Goal: Task Accomplishment & Management: Use online tool/utility

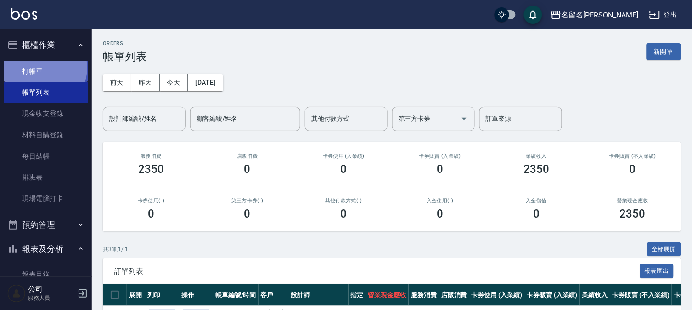
click at [44, 68] on link "打帳單" at bounding box center [46, 71] width 85 height 21
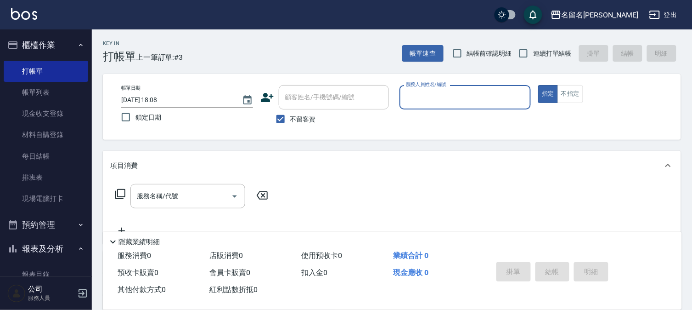
click at [420, 103] on input "服務人員姓名/編號" at bounding box center [466, 97] width 124 height 16
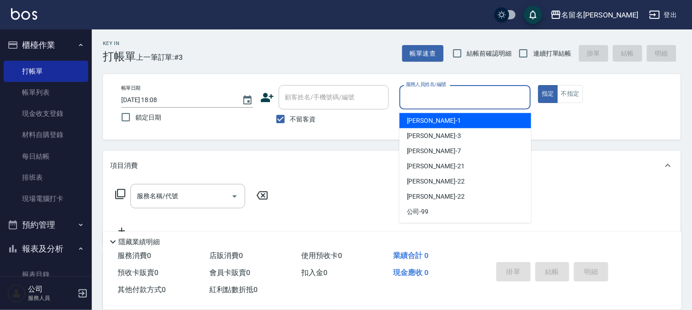
click at [425, 121] on span "[PERSON_NAME]-1" at bounding box center [434, 121] width 54 height 10
type input "[PERSON_NAME]-1"
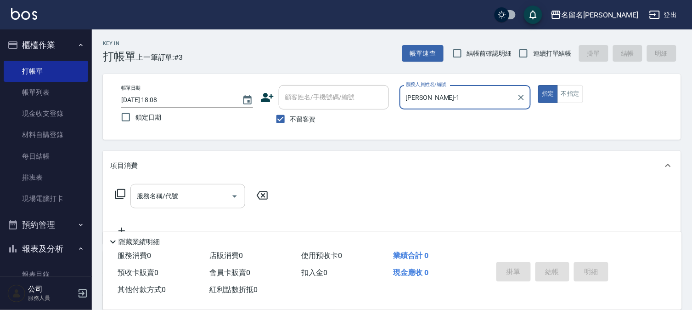
click at [138, 201] on input "服務名稱/代號" at bounding box center [181, 196] width 93 height 16
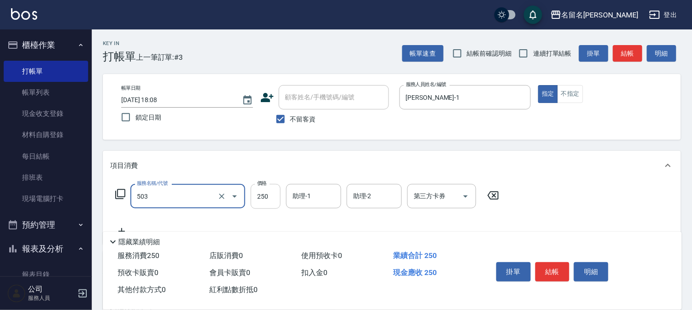
type input "指定洗髮(503)"
click at [261, 202] on input "250" at bounding box center [266, 196] width 30 height 25
type input "300"
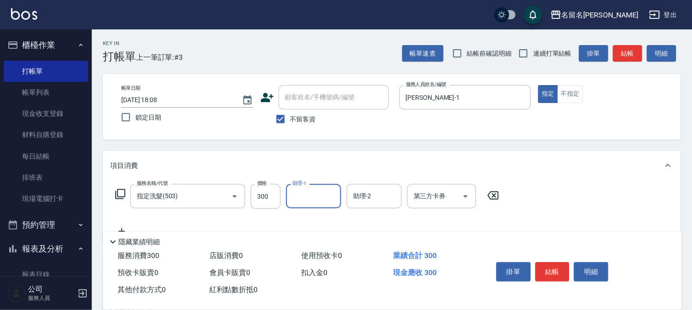
click at [287, 200] on div "助理-1" at bounding box center [313, 196] width 55 height 24
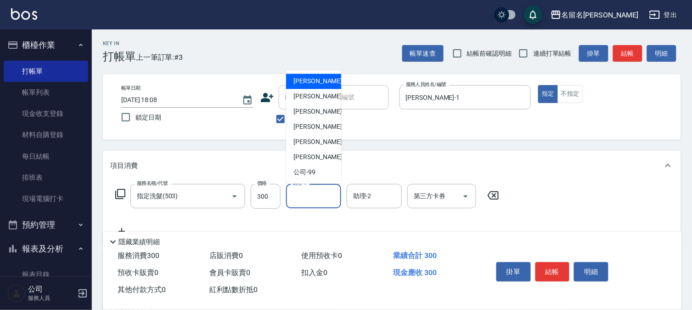
click at [320, 75] on div "[PERSON_NAME]-1" at bounding box center [313, 81] width 55 height 15
type input "[PERSON_NAME]-1"
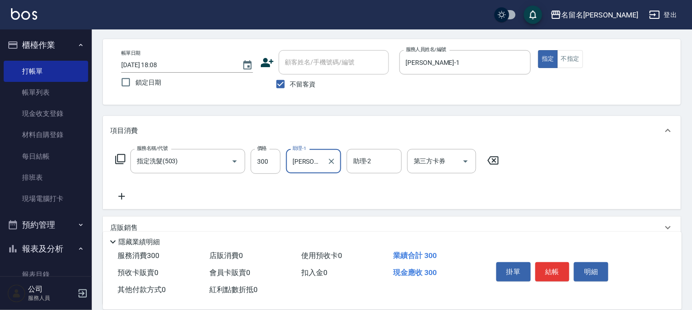
scroll to position [51, 0]
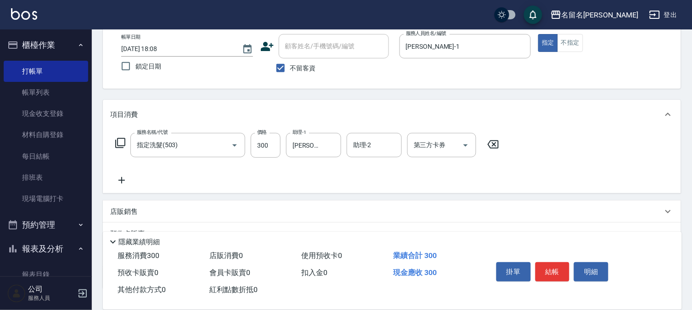
click at [123, 181] on icon at bounding box center [121, 180] width 23 height 11
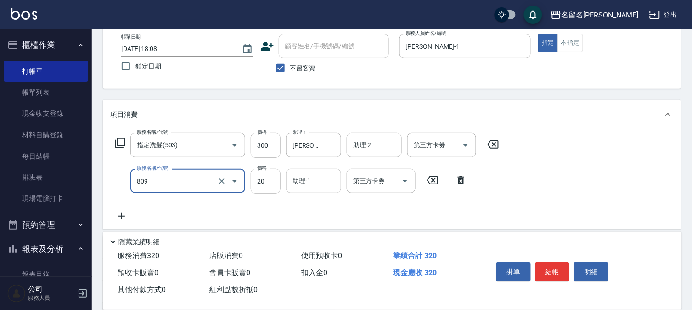
type input "[PERSON_NAME](809)"
click at [308, 187] on input "助理-1" at bounding box center [313, 181] width 47 height 16
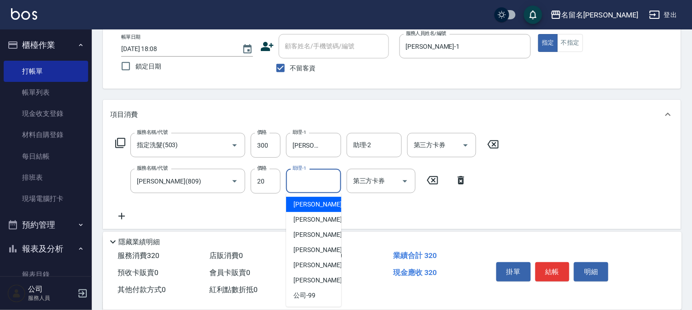
click at [310, 203] on span "[PERSON_NAME]-1" at bounding box center [321, 204] width 54 height 10
type input "[PERSON_NAME]-1"
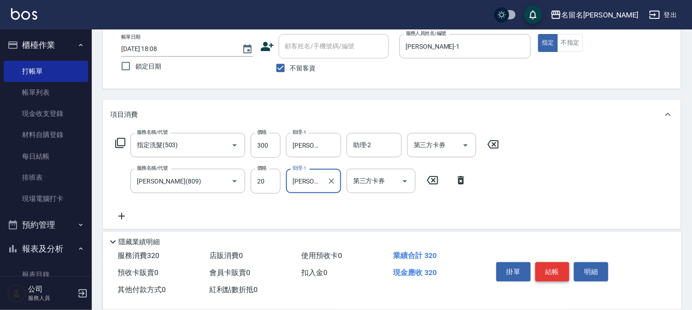
click at [545, 264] on button "結帳" at bounding box center [553, 271] width 34 height 19
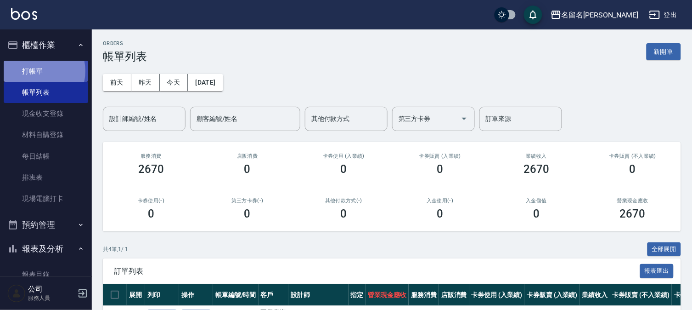
click at [36, 71] on link "打帳單" at bounding box center [46, 71] width 85 height 21
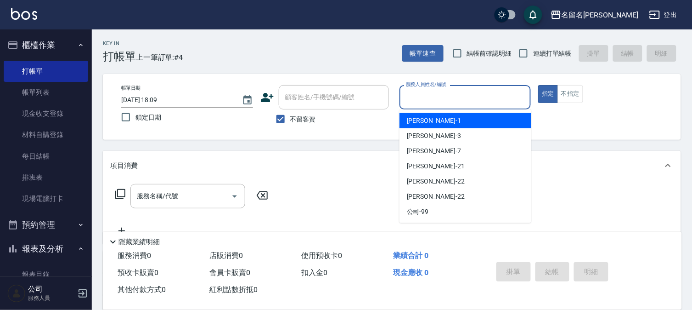
click at [424, 94] on input "服務人員姓名/編號" at bounding box center [466, 97] width 124 height 16
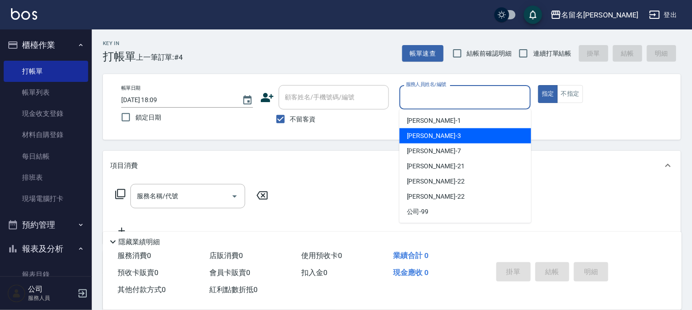
click at [429, 130] on div "[PERSON_NAME]-3" at bounding box center [466, 135] width 132 height 15
type input "[PERSON_NAME]-3"
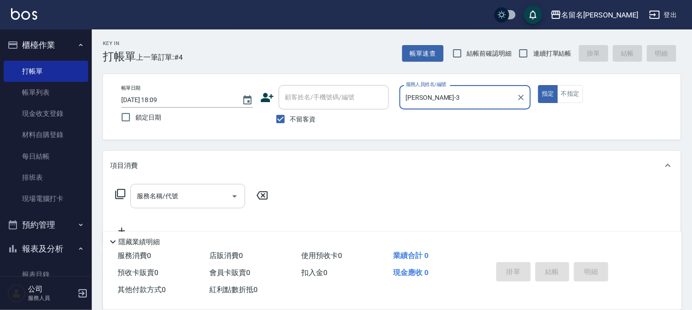
click at [167, 194] on input "服務名稱/代號" at bounding box center [181, 196] width 93 height 16
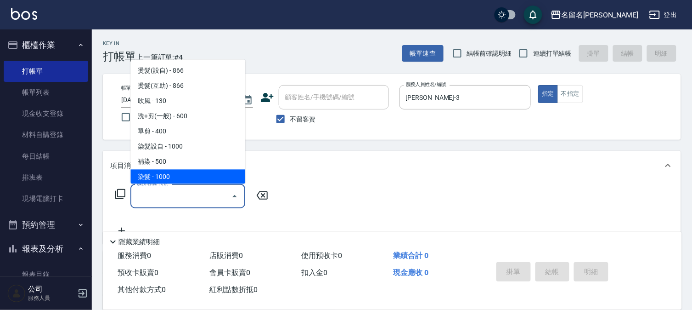
click at [182, 198] on input "服務名稱/代號" at bounding box center [181, 196] width 93 height 16
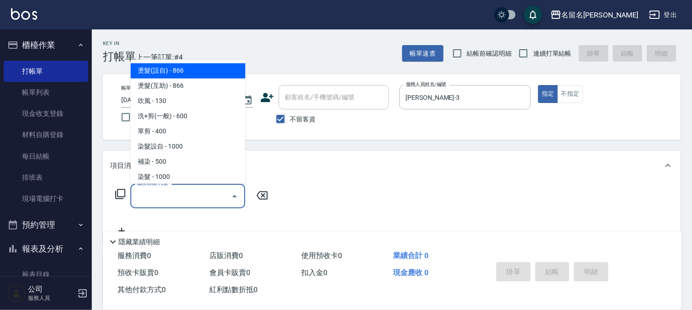
drag, startPoint x: 184, startPoint y: 199, endPoint x: 203, endPoint y: 194, distance: 19.9
click at [184, 199] on input "服務名稱/代號" at bounding box center [181, 196] width 93 height 16
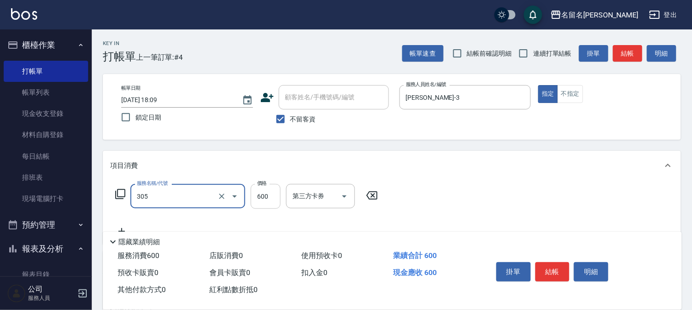
type input "洗+剪(一般)(305)"
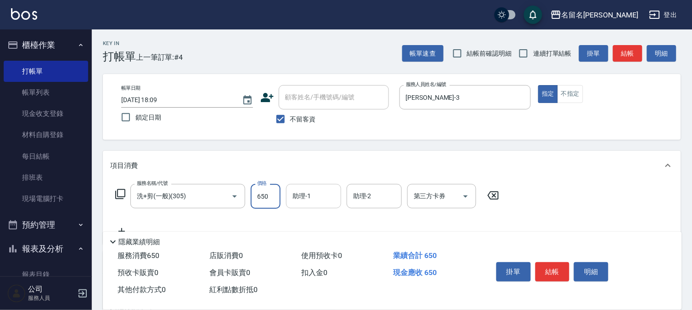
type input "650"
click at [302, 201] on input "助理-1" at bounding box center [313, 196] width 47 height 16
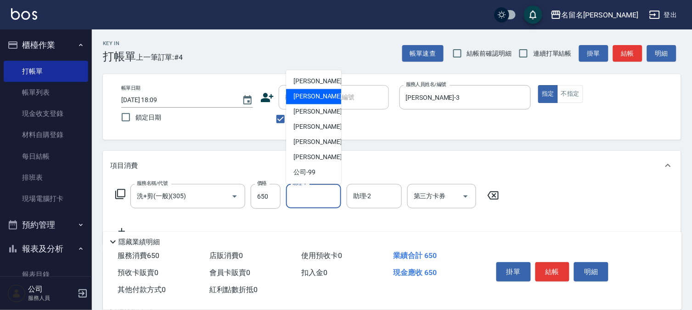
click at [318, 94] on span "[PERSON_NAME]-3" at bounding box center [321, 97] width 54 height 10
type input "[PERSON_NAME]-3"
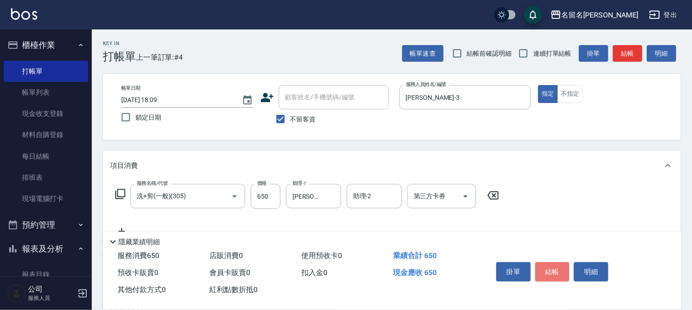
click at [549, 266] on button "結帳" at bounding box center [553, 271] width 34 height 19
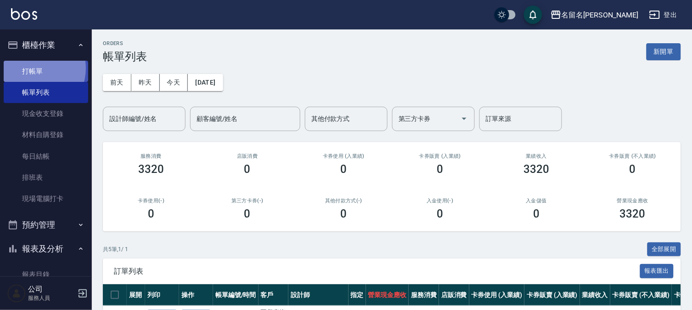
click at [34, 68] on link "打帳單" at bounding box center [46, 71] width 85 height 21
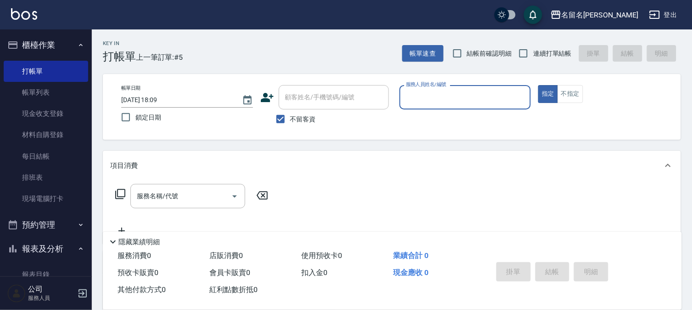
drag, startPoint x: 424, startPoint y: 98, endPoint x: 424, endPoint y: 106, distance: 7.8
click at [424, 99] on input "服務人員姓名/編號" at bounding box center [466, 97] width 124 height 16
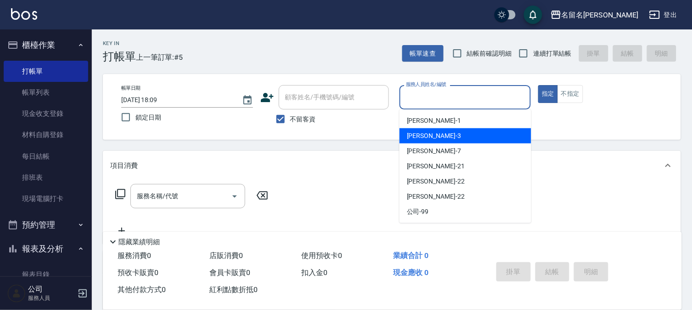
click at [431, 134] on span "[PERSON_NAME]-3" at bounding box center [434, 136] width 54 height 10
type input "[PERSON_NAME]-3"
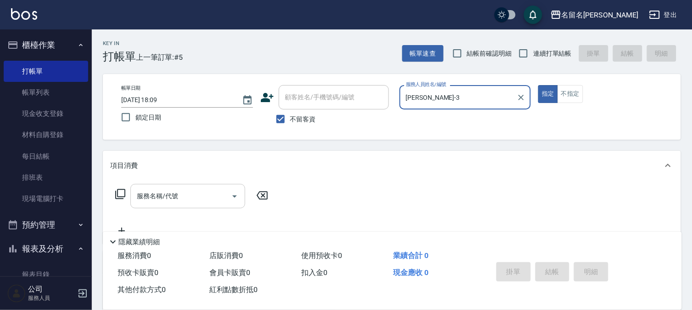
click at [185, 194] on input "服務名稱/代號" at bounding box center [181, 196] width 93 height 16
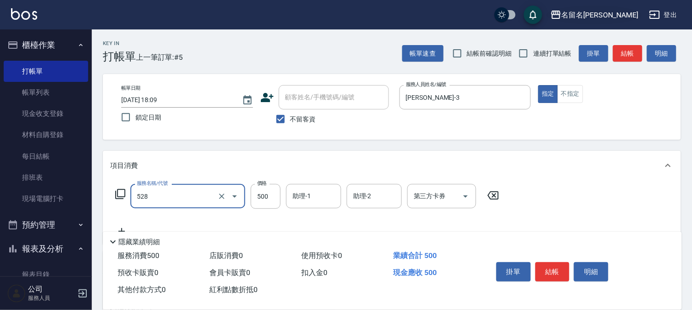
type input "頭皮養護B(528)"
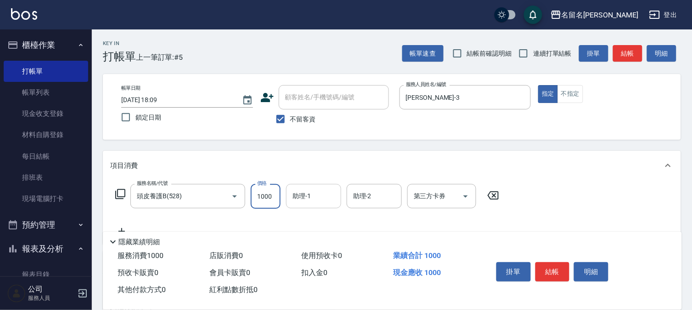
type input "1000"
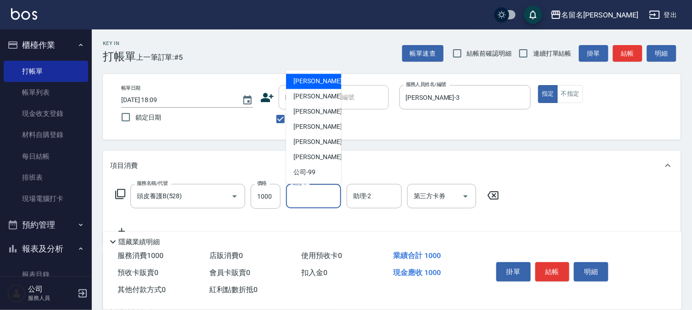
click at [332, 189] on input "助理-1" at bounding box center [313, 196] width 47 height 16
click at [304, 94] on span "[PERSON_NAME]-3" at bounding box center [321, 97] width 54 height 10
type input "[PERSON_NAME]-3"
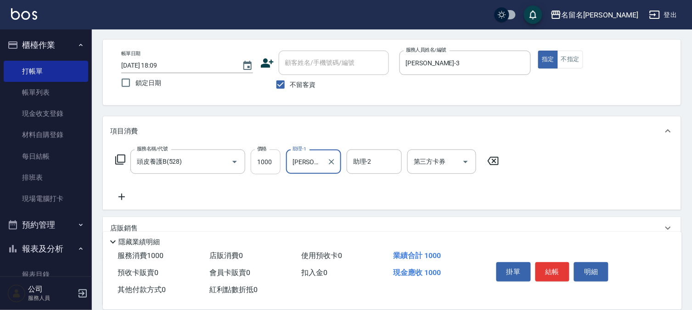
scroll to position [102, 0]
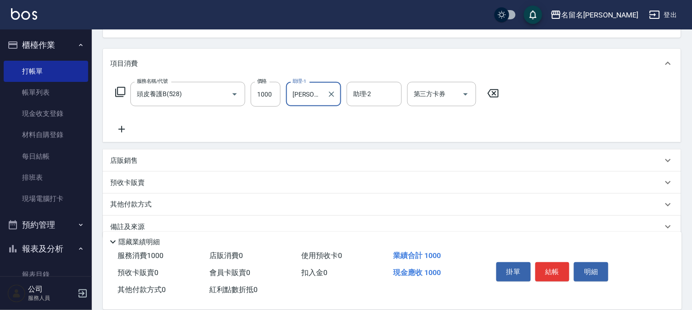
click at [125, 128] on icon at bounding box center [121, 129] width 23 height 11
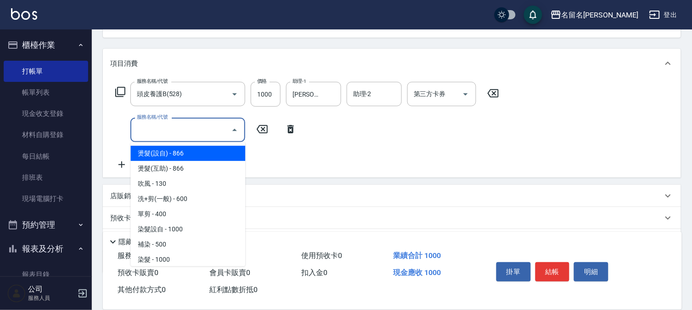
click at [139, 130] on input "服務名稱/代號" at bounding box center [181, 130] width 93 height 16
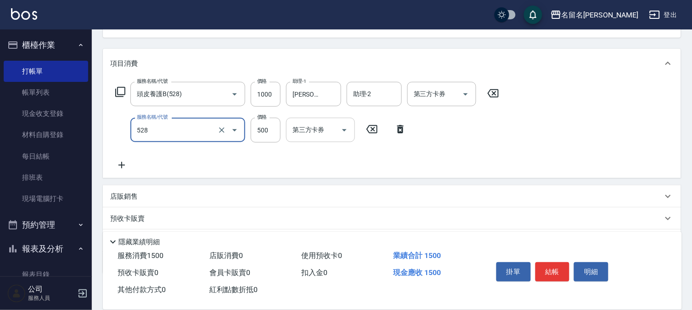
type input "頭皮養護B(528)"
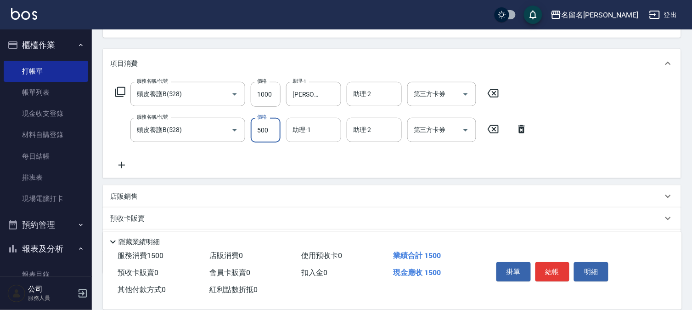
drag, startPoint x: 306, startPoint y: 129, endPoint x: 306, endPoint y: 134, distance: 5.1
click at [306, 131] on input "助理-1" at bounding box center [313, 130] width 47 height 16
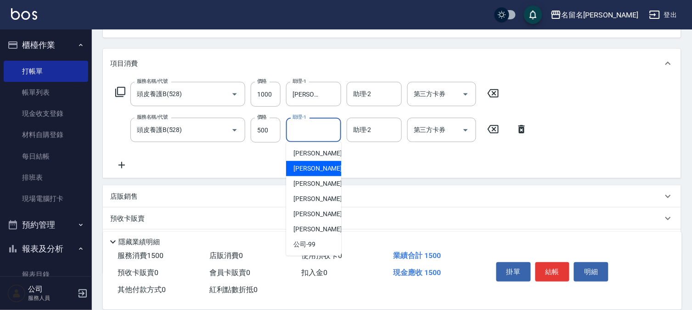
click at [302, 166] on span "[PERSON_NAME]-3" at bounding box center [321, 169] width 54 height 10
type input "[PERSON_NAME]-3"
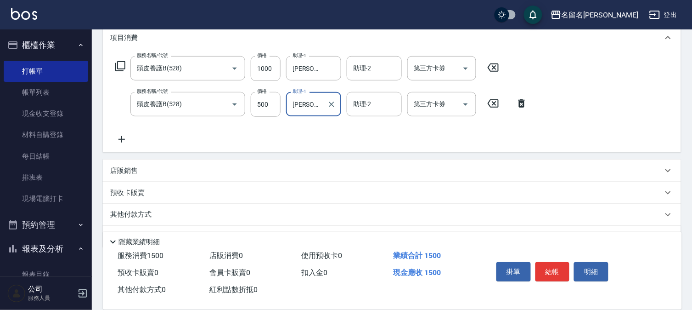
scroll to position [153, 0]
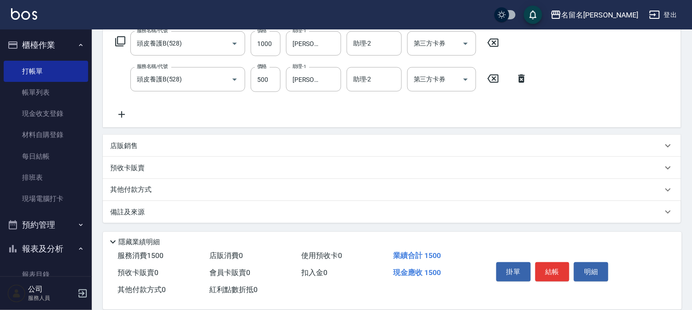
click at [122, 115] on icon at bounding box center [121, 114] width 23 height 11
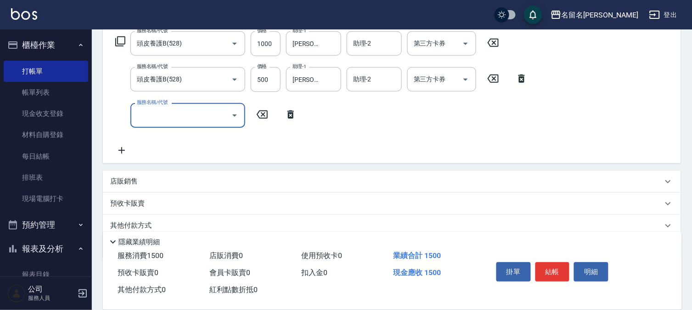
click at [142, 118] on input "服務名稱/代號" at bounding box center [181, 115] width 93 height 16
type input "頭皮養護B(528)"
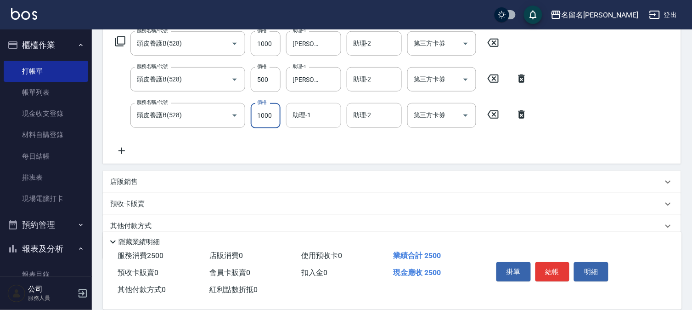
type input "1000"
click at [317, 115] on input "助理-1" at bounding box center [313, 115] width 47 height 16
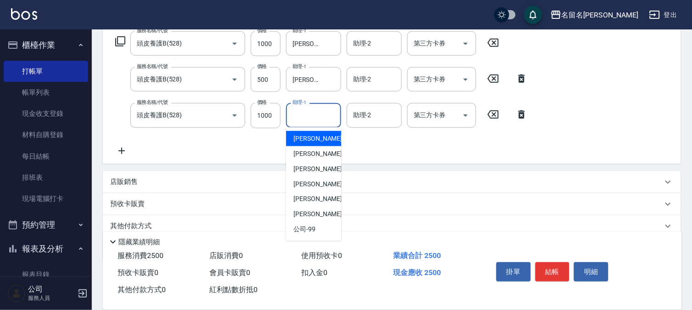
click at [320, 131] on div "[PERSON_NAME]-1" at bounding box center [313, 138] width 55 height 15
type input "[PERSON_NAME]-1"
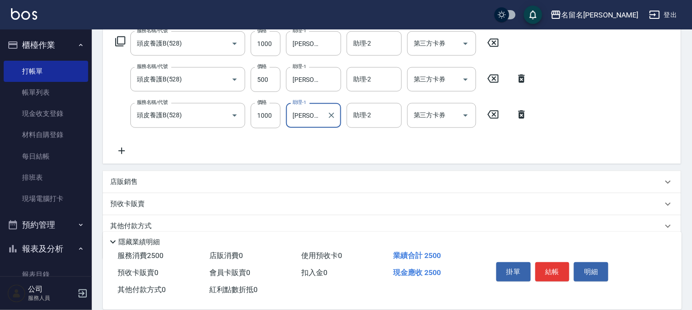
click at [320, 134] on div "服務名稱/代號 頭皮養護B(528) 服務名稱/代號 價格 1000 價格 助理-1 [PERSON_NAME]-3 助理-1 助理-2 助理-2 第三方卡券…" at bounding box center [321, 93] width 423 height 125
click at [557, 265] on button "結帳" at bounding box center [553, 271] width 34 height 19
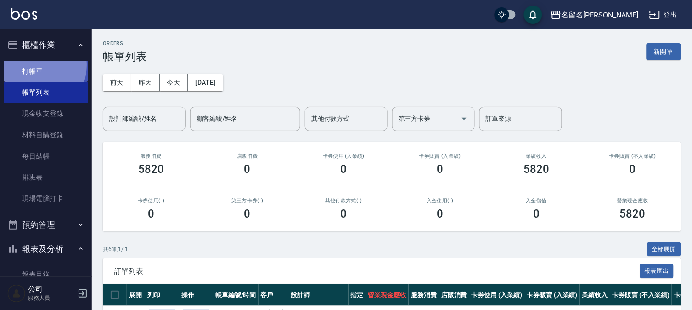
click at [31, 66] on link "打帳單" at bounding box center [46, 71] width 85 height 21
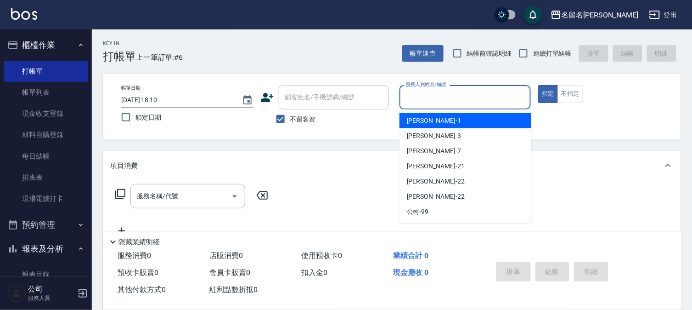
drag, startPoint x: 442, startPoint y: 100, endPoint x: 433, endPoint y: 131, distance: 33.0
click at [442, 100] on input "服務人員姓名/編號" at bounding box center [466, 97] width 124 height 16
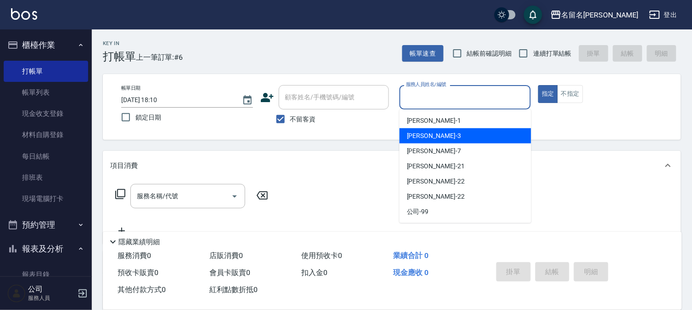
click at [429, 136] on span "[PERSON_NAME]-3" at bounding box center [434, 136] width 54 height 10
type input "[PERSON_NAME]-3"
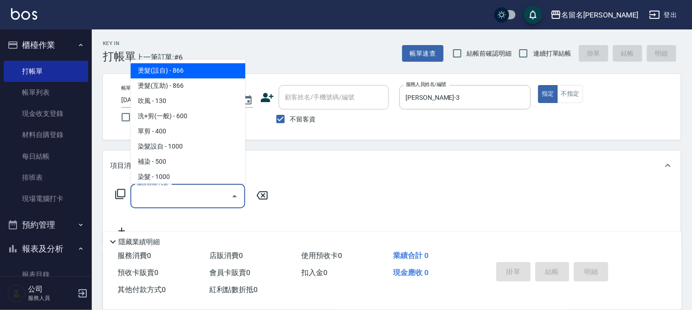
click at [212, 196] on input "服務名稱/代號" at bounding box center [181, 196] width 93 height 16
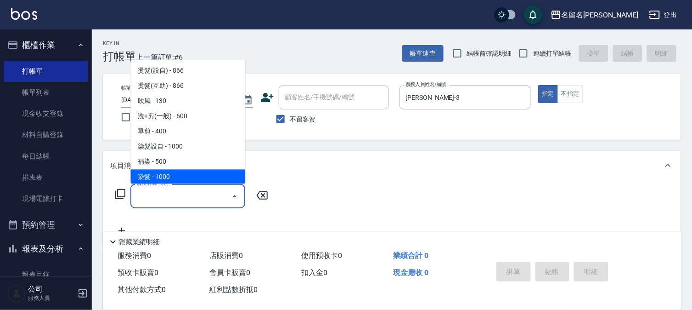
type input "3"
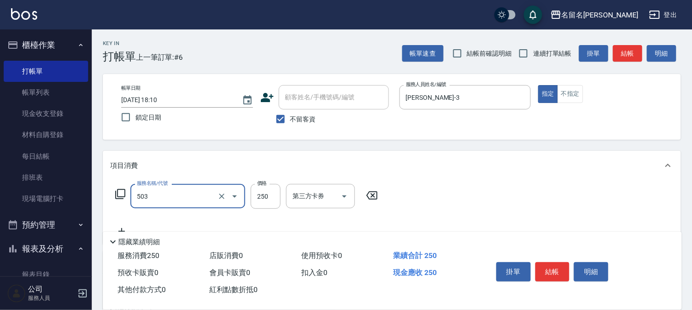
type input "指定洗髮(503)"
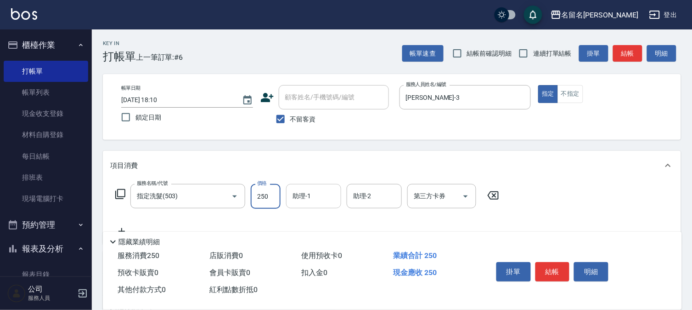
click at [322, 185] on div "助理-1" at bounding box center [313, 196] width 55 height 24
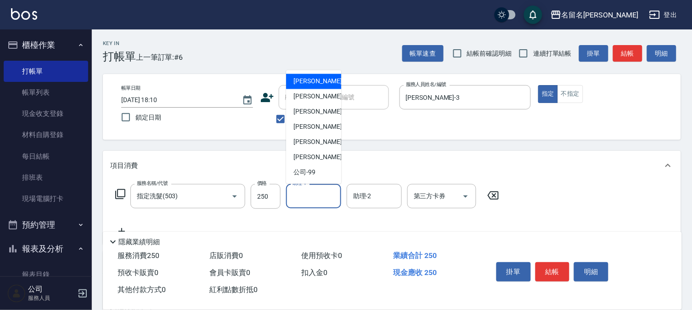
click at [323, 79] on div "[PERSON_NAME]-1" at bounding box center [313, 81] width 55 height 15
type input "[PERSON_NAME]-1"
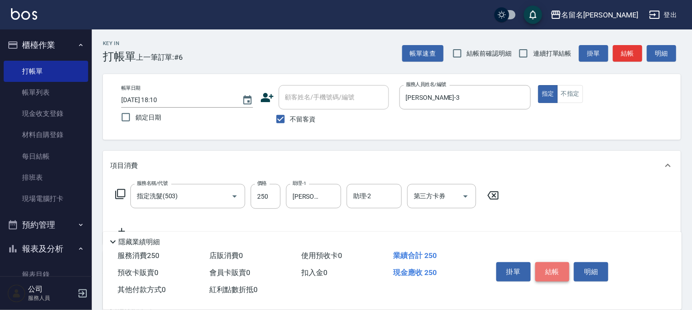
click at [550, 272] on button "結帳" at bounding box center [553, 271] width 34 height 19
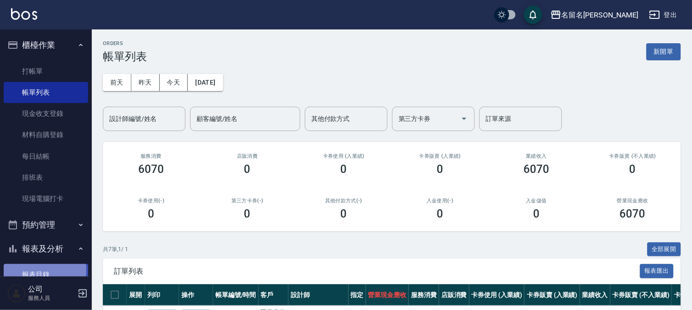
click at [36, 270] on link "報表目錄" at bounding box center [46, 274] width 85 height 21
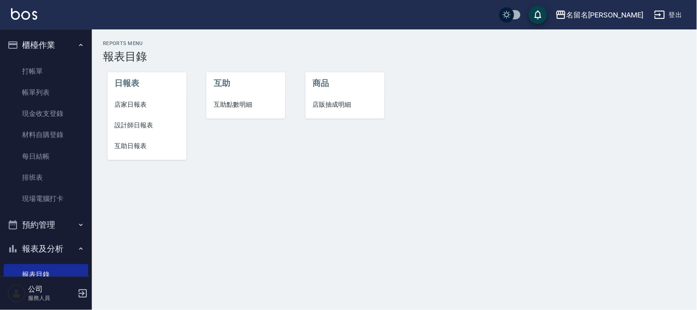
click at [138, 127] on span "設計師日報表" at bounding box center [147, 125] width 64 height 10
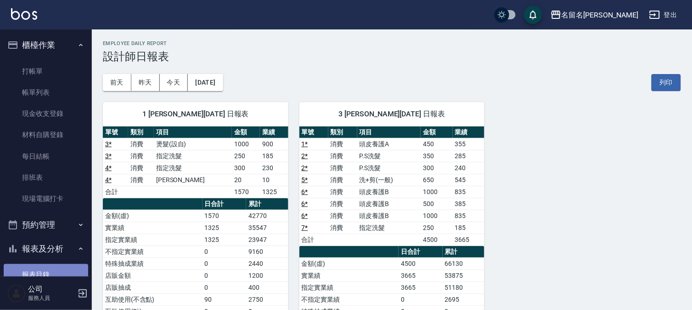
click at [50, 268] on link "報表目錄" at bounding box center [46, 274] width 85 height 21
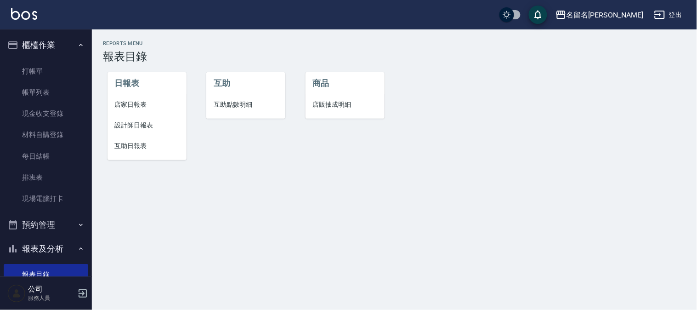
click at [124, 147] on span "互助日報表" at bounding box center [147, 146] width 64 height 10
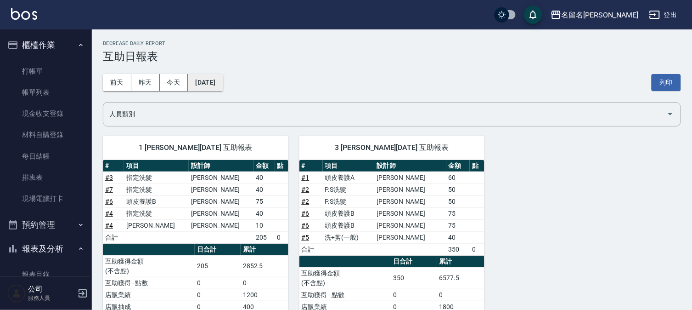
click at [210, 82] on button "[DATE]" at bounding box center [205, 82] width 35 height 17
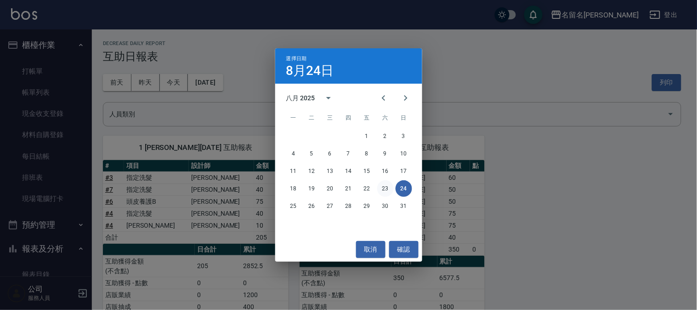
click at [386, 190] on button "23" at bounding box center [385, 188] width 17 height 17
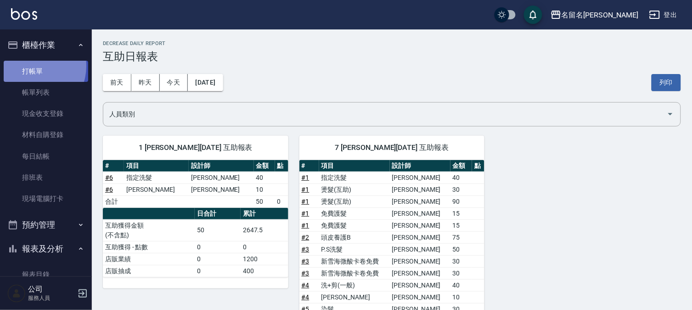
drag, startPoint x: 31, startPoint y: 66, endPoint x: 39, endPoint y: 52, distance: 15.6
click at [31, 65] on link "打帳單" at bounding box center [46, 71] width 85 height 21
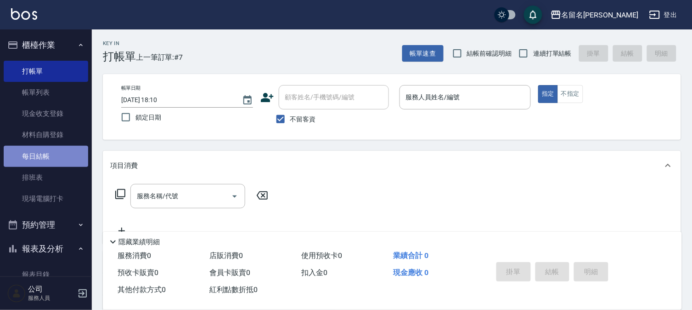
click at [50, 153] on link "每日結帳" at bounding box center [46, 156] width 85 height 21
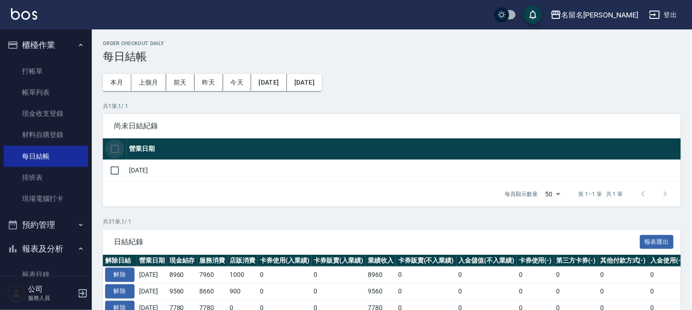
click at [108, 153] on input "checkbox" at bounding box center [114, 148] width 19 height 19
checkbox input "true"
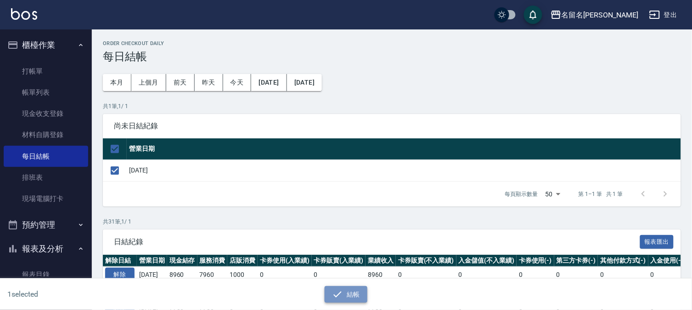
click at [347, 292] on button "結帳" at bounding box center [346, 294] width 43 height 17
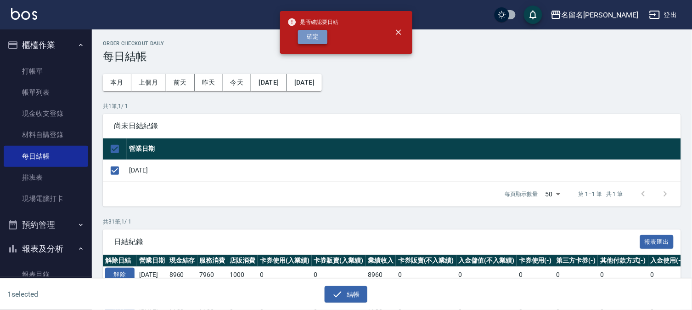
click at [310, 37] on button "確定" at bounding box center [312, 37] width 29 height 14
checkbox input "false"
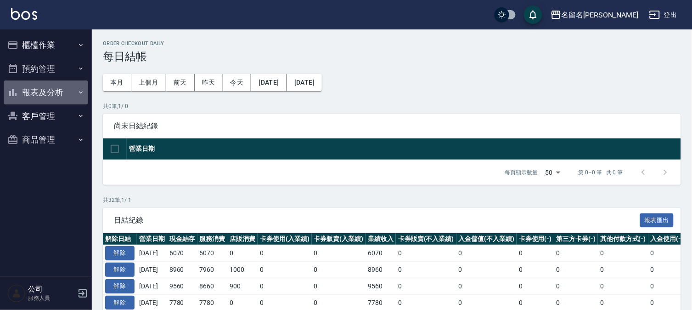
click at [37, 92] on button "報表及分析" at bounding box center [46, 92] width 85 height 24
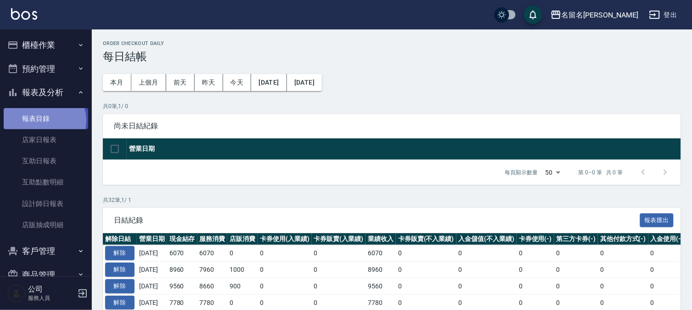
click at [44, 120] on link "報表目錄" at bounding box center [46, 118] width 85 height 21
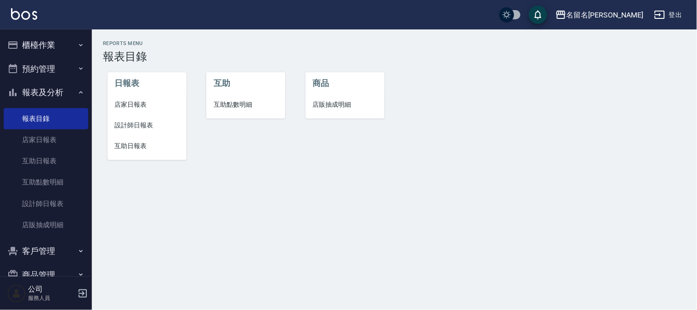
click at [141, 102] on span "店家日報表" at bounding box center [147, 105] width 64 height 10
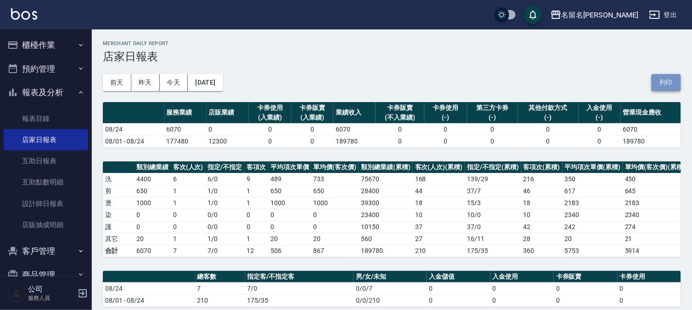
click at [667, 80] on button "列印" at bounding box center [666, 82] width 29 height 17
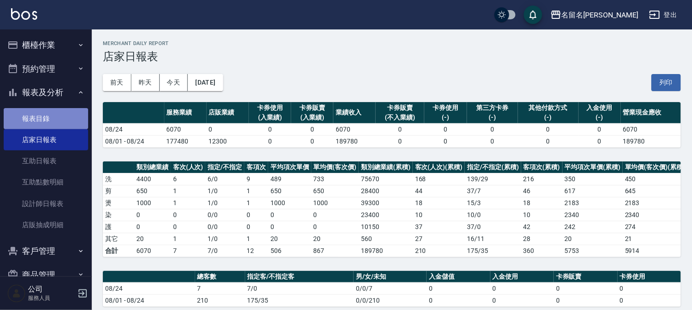
click at [51, 115] on link "報表目錄" at bounding box center [46, 118] width 85 height 21
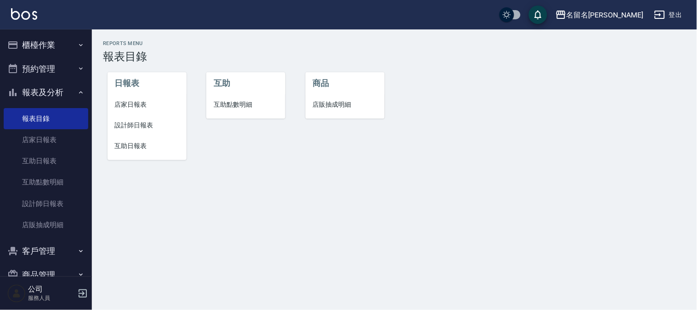
click at [127, 119] on li "設計師日報表" at bounding box center [147, 125] width 79 height 21
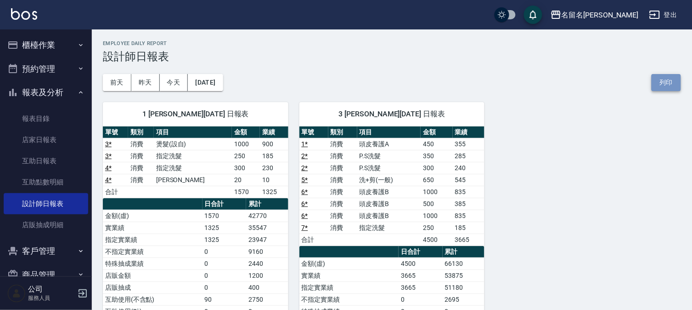
click at [664, 84] on button "列印" at bounding box center [666, 82] width 29 height 17
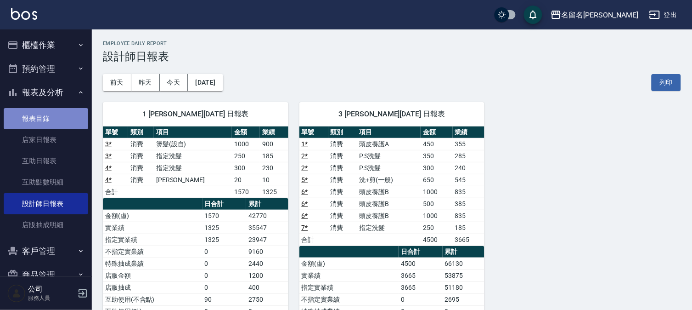
click at [72, 117] on link "報表目錄" at bounding box center [46, 118] width 85 height 21
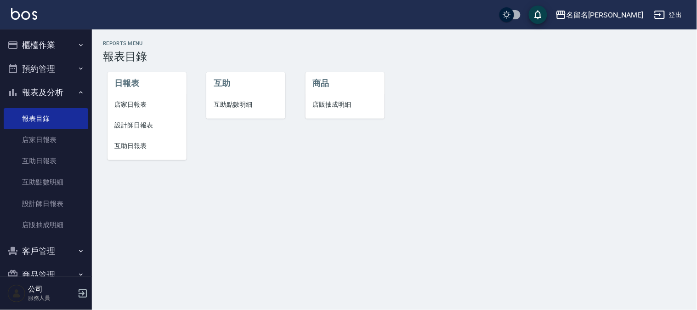
click at [137, 141] on span "互助日報表" at bounding box center [147, 146] width 64 height 10
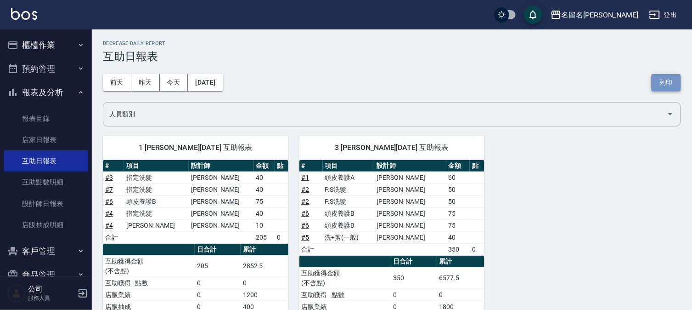
click at [674, 79] on button "列印" at bounding box center [666, 82] width 29 height 17
